Goal: Task Accomplishment & Management: Complete application form

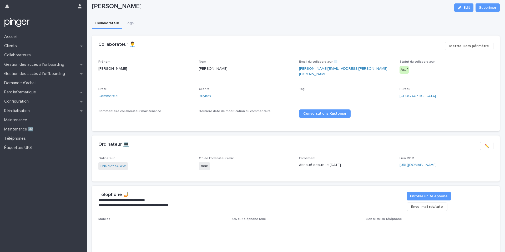
scroll to position [14, 0]
click at [403, 163] on link "https://app.addigy.com/devices/7a06b572-0287-4695-a76a-93cbf9a1b4ec" at bounding box center [418, 165] width 37 height 4
click at [50, 102] on div "Configuration" at bounding box center [43, 101] width 87 height 9
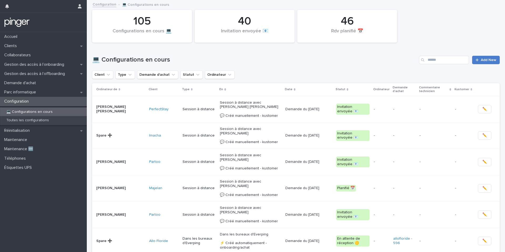
click at [482, 60] on span "Add New" at bounding box center [489, 60] width 16 height 4
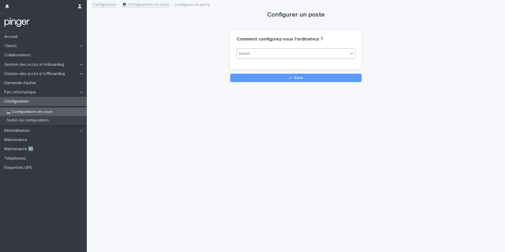
click at [314, 53] on div "Select..." at bounding box center [293, 53] width 112 height 9
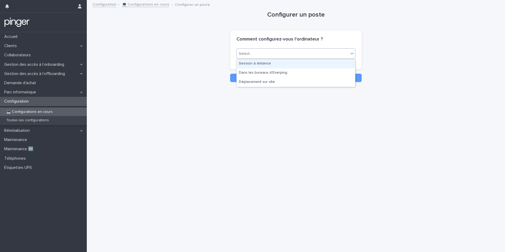
click at [302, 64] on div "Session à distance" at bounding box center [296, 63] width 118 height 9
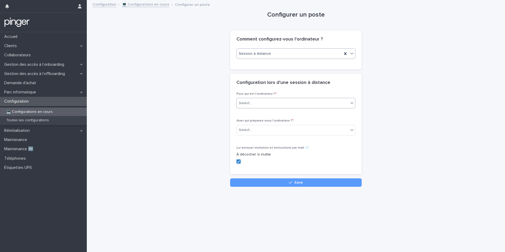
click at [273, 102] on div "Select..." at bounding box center [293, 103] width 112 height 9
click at [270, 114] on div "Collaborateur" at bounding box center [296, 113] width 118 height 9
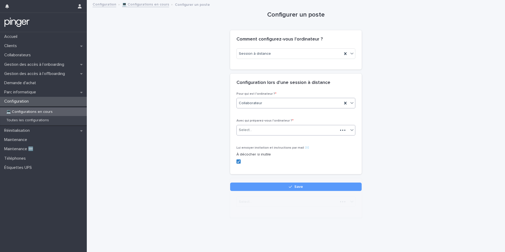
click at [263, 132] on div "Select..." at bounding box center [287, 130] width 101 height 9
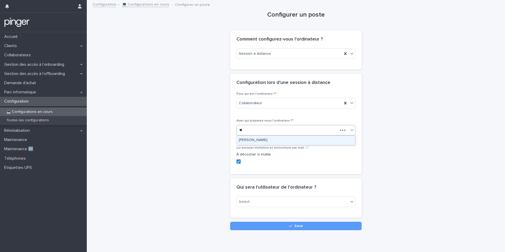
type input "*"
type input "*******"
click at [275, 140] on div "Loane MACHART" at bounding box center [296, 140] width 118 height 9
click at [257, 202] on div "Select..." at bounding box center [293, 202] width 112 height 9
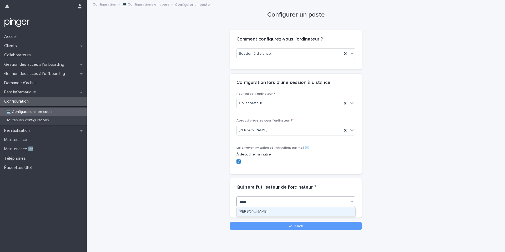
type input "******"
click at [269, 211] on div "Loane MACHART" at bounding box center [296, 211] width 118 height 9
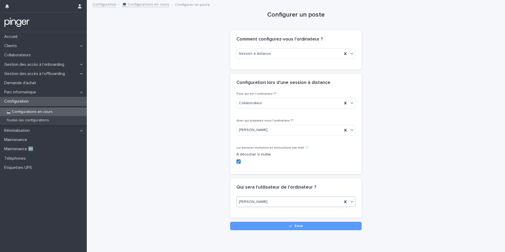
click at [275, 232] on div "Loading... Saving… Loading... Saving… Configurer un poste Loading... Saving… Lo…" at bounding box center [295, 122] width 413 height 243
click at [278, 229] on button "Save" at bounding box center [296, 226] width 132 height 8
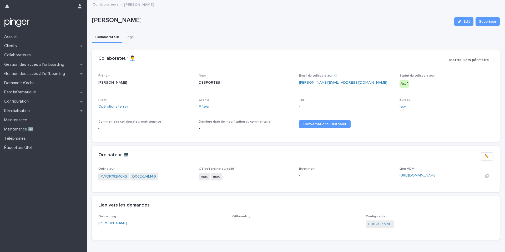
click at [416, 173] on div "https://app.addigy.com/devices/368b544f-7593-434f-9786-97735050592c" at bounding box center [437, 176] width 75 height 6
click at [415, 175] on link "https://app.addigy.com/devices/368b544f-7593-434f-9786-97735050592c" at bounding box center [418, 176] width 37 height 4
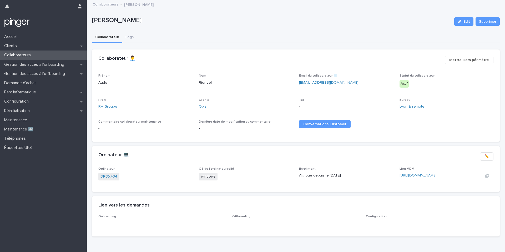
click at [424, 174] on link "[URL][DOMAIN_NAME]" at bounding box center [418, 176] width 37 height 4
click at [204, 109] on link "Obiz" at bounding box center [203, 107] width 8 height 6
